Goal: Find contact information: Find contact information

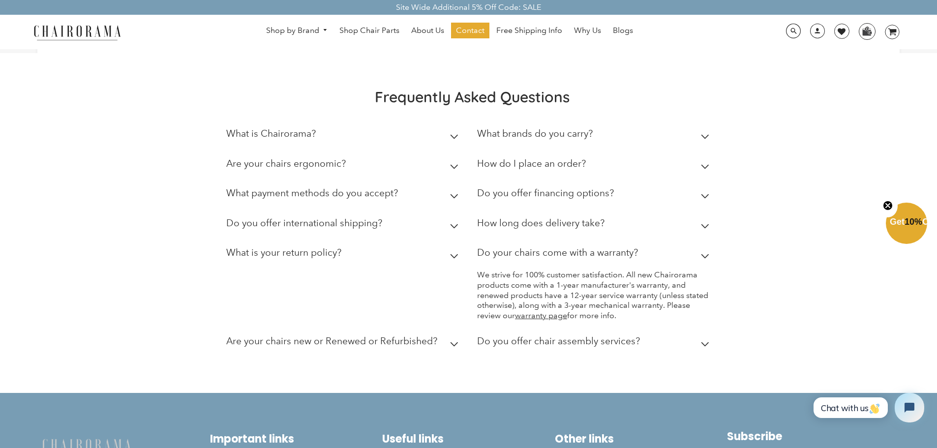
click at [461, 36] on link "Contact" at bounding box center [470, 31] width 38 height 16
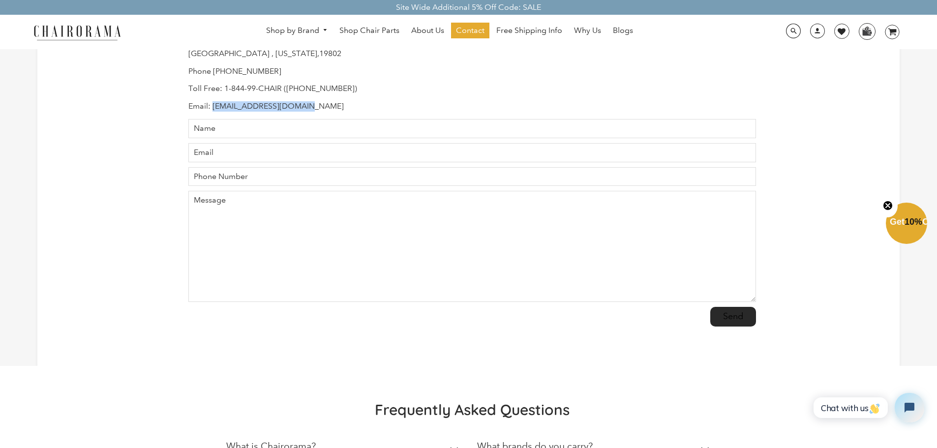
drag, startPoint x: 314, startPoint y: 102, endPoint x: 215, endPoint y: 105, distance: 99.4
click at [215, 105] on p "Email: Support@chairorama.com" at bounding box center [471, 106] width 567 height 10
copy p "Support@chairorama.com"
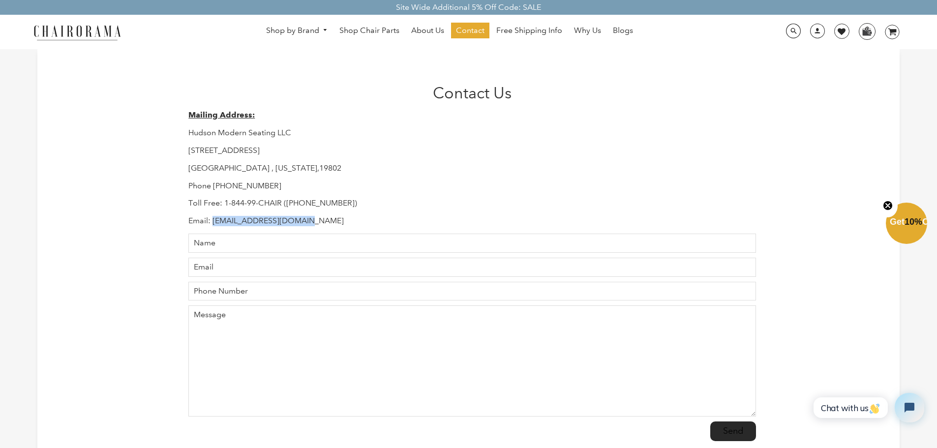
click at [105, 31] on img at bounding box center [77, 32] width 98 height 17
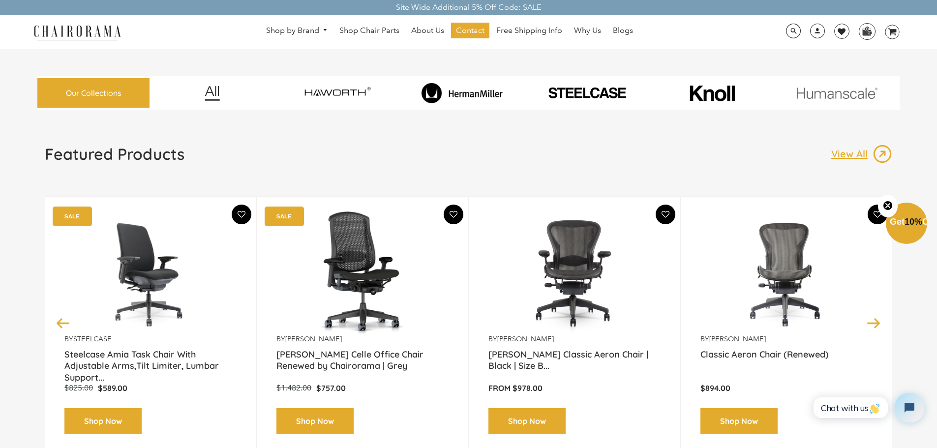
click at [158, 262] on img at bounding box center [150, 273] width 172 height 123
